Goal: Check status: Check status

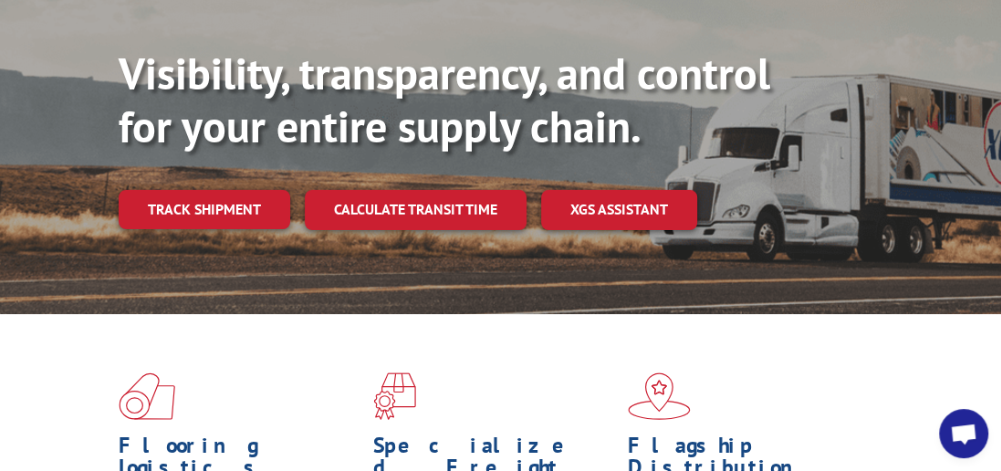
scroll to position [180, 0]
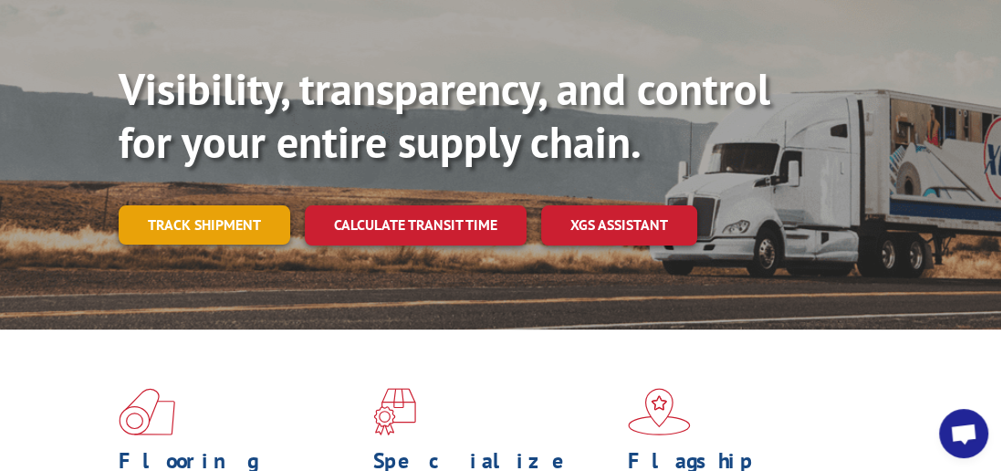
click at [196, 205] on link "Track shipment" at bounding box center [205, 224] width 172 height 38
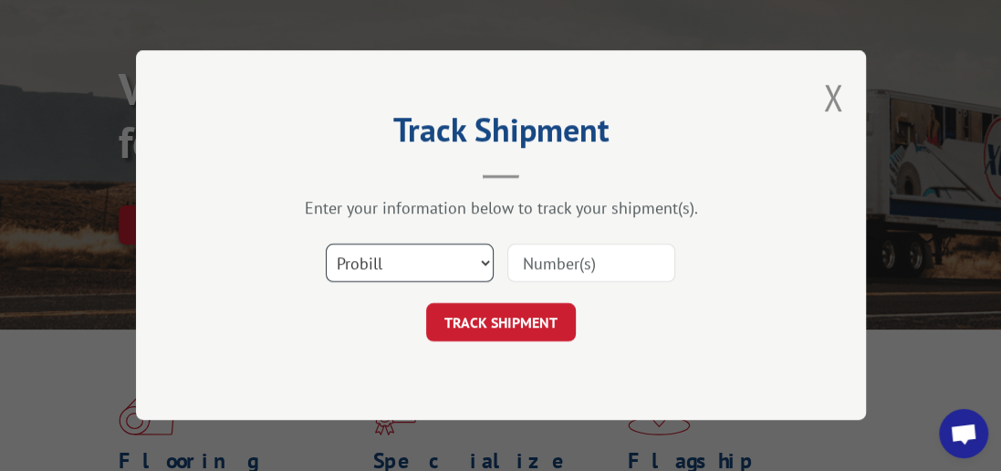
click at [489, 260] on select "Select category... Probill BOL PO" at bounding box center [410, 264] width 168 height 38
select select "bol"
click at [326, 245] on select "Select category... Probill BOL PO" at bounding box center [410, 264] width 168 height 38
click at [609, 263] on input at bounding box center [591, 264] width 168 height 38
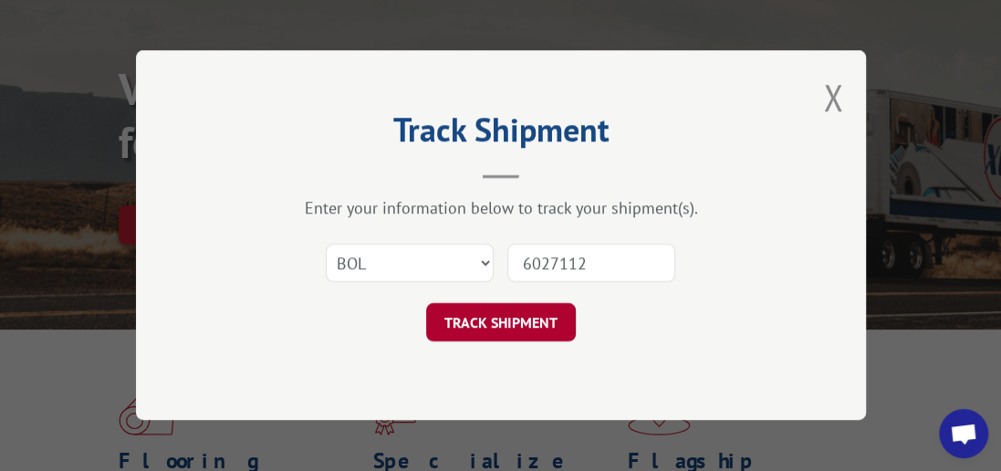
type input "6027112"
click at [482, 312] on button "TRACK SHIPMENT" at bounding box center [501, 323] width 150 height 38
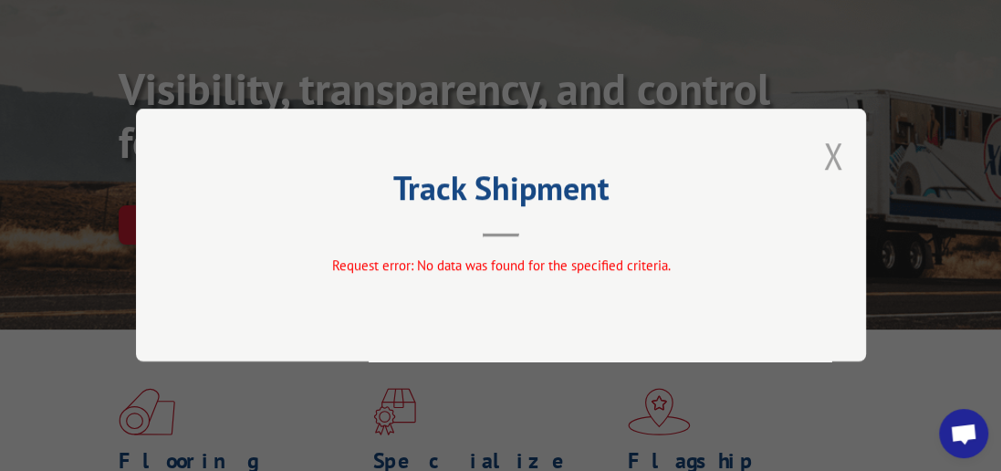
click at [832, 152] on button "Close modal" at bounding box center [833, 155] width 20 height 48
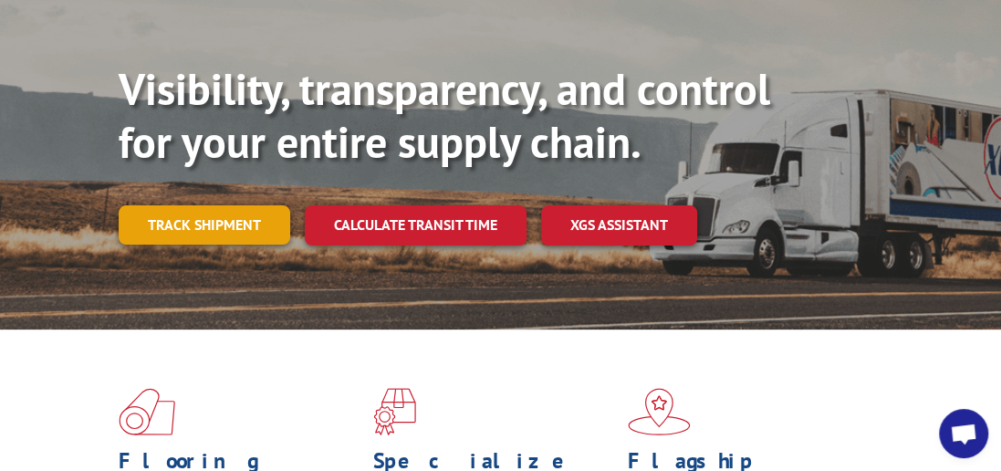
click at [228, 205] on link "Track shipment" at bounding box center [205, 224] width 172 height 38
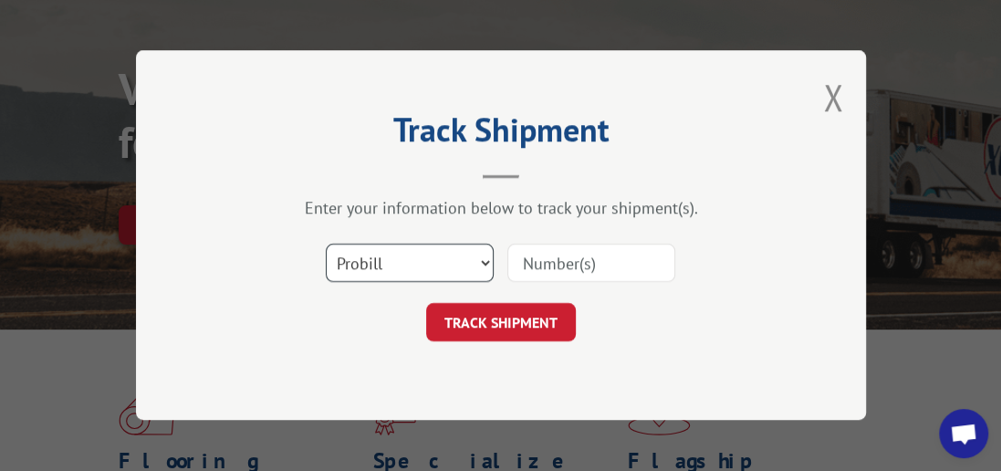
click at [483, 262] on select "Select category... Probill BOL PO" at bounding box center [410, 264] width 168 height 38
select select "bol"
click at [326, 245] on select "Select category... Probill BOL PO" at bounding box center [410, 264] width 168 height 38
click at [532, 252] on input at bounding box center [591, 264] width 168 height 38
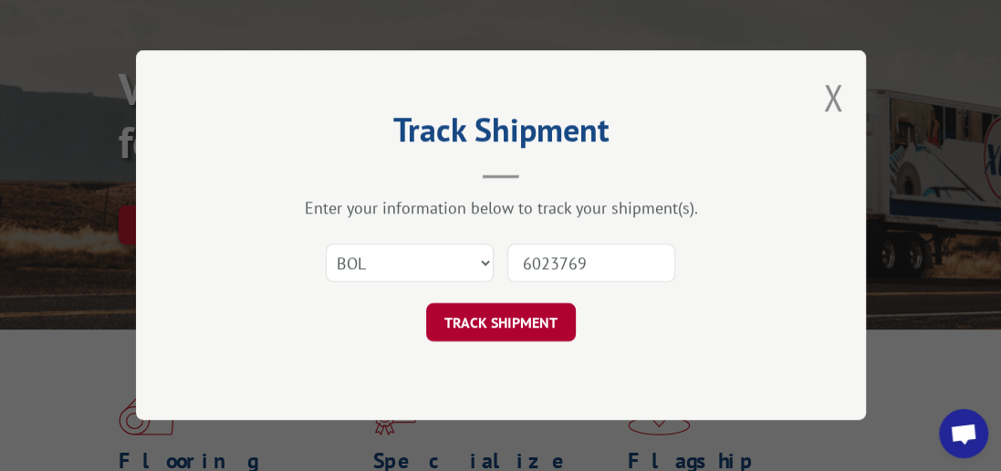
type input "6023769"
click at [511, 327] on button "TRACK SHIPMENT" at bounding box center [501, 323] width 150 height 38
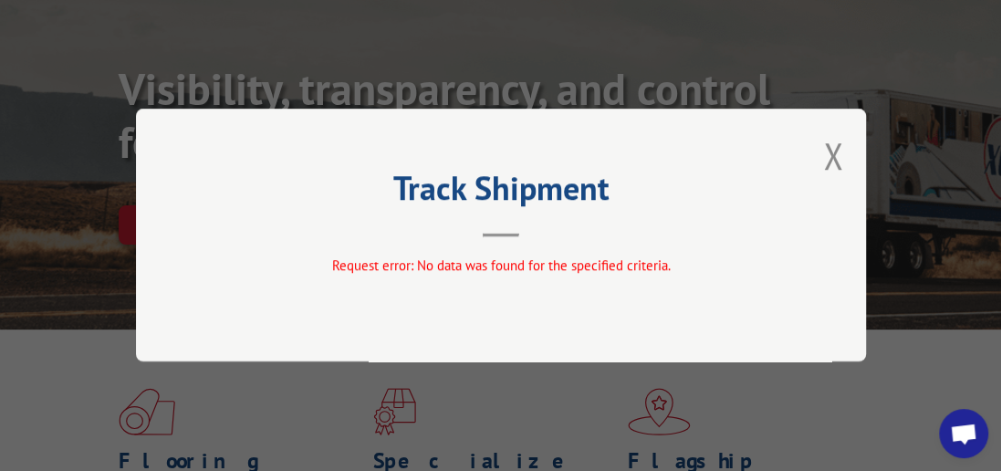
click at [849, 159] on div "Track Shipment Request error: No data was found for the specified criteria." at bounding box center [501, 235] width 730 height 253
click at [839, 155] on button "Close modal" at bounding box center [833, 155] width 20 height 48
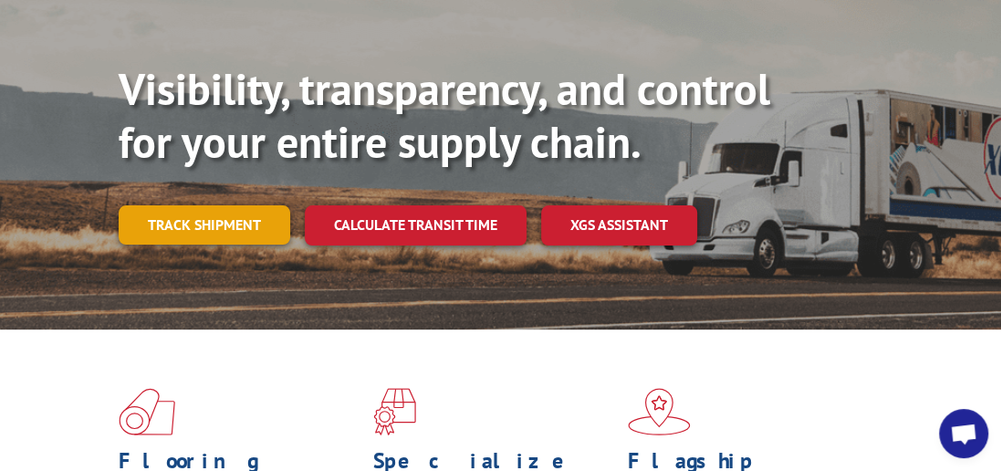
click at [174, 205] on link "Track shipment" at bounding box center [205, 224] width 172 height 38
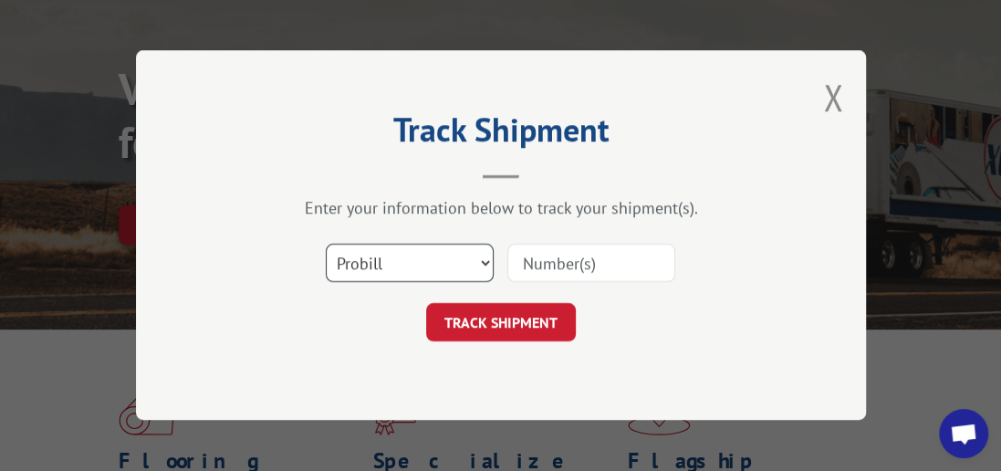
drag, startPoint x: 485, startPoint y: 256, endPoint x: 460, endPoint y: 255, distance: 24.7
click at [485, 256] on select "Select category... Probill BOL PO" at bounding box center [410, 264] width 168 height 38
select select "bol"
click at [326, 245] on select "Select category... Probill BOL PO" at bounding box center [410, 264] width 168 height 38
click at [563, 257] on input at bounding box center [591, 264] width 168 height 38
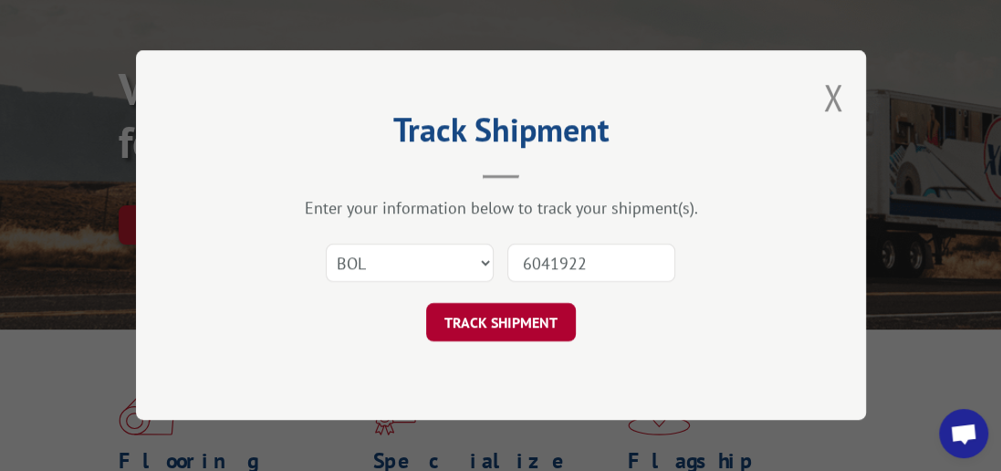
type input "6041922"
click at [502, 322] on button "TRACK SHIPMENT" at bounding box center [501, 323] width 150 height 38
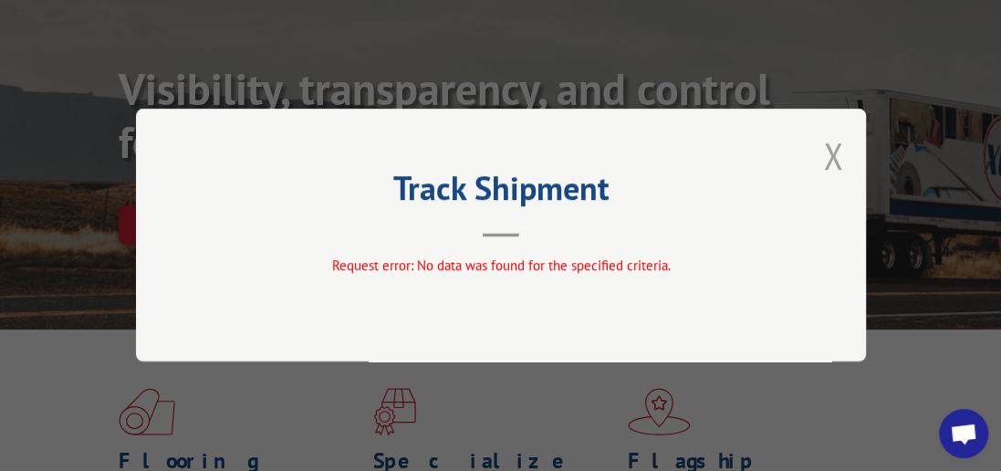
click at [829, 151] on button "Close modal" at bounding box center [833, 155] width 20 height 48
